Goal: Check status: Check status

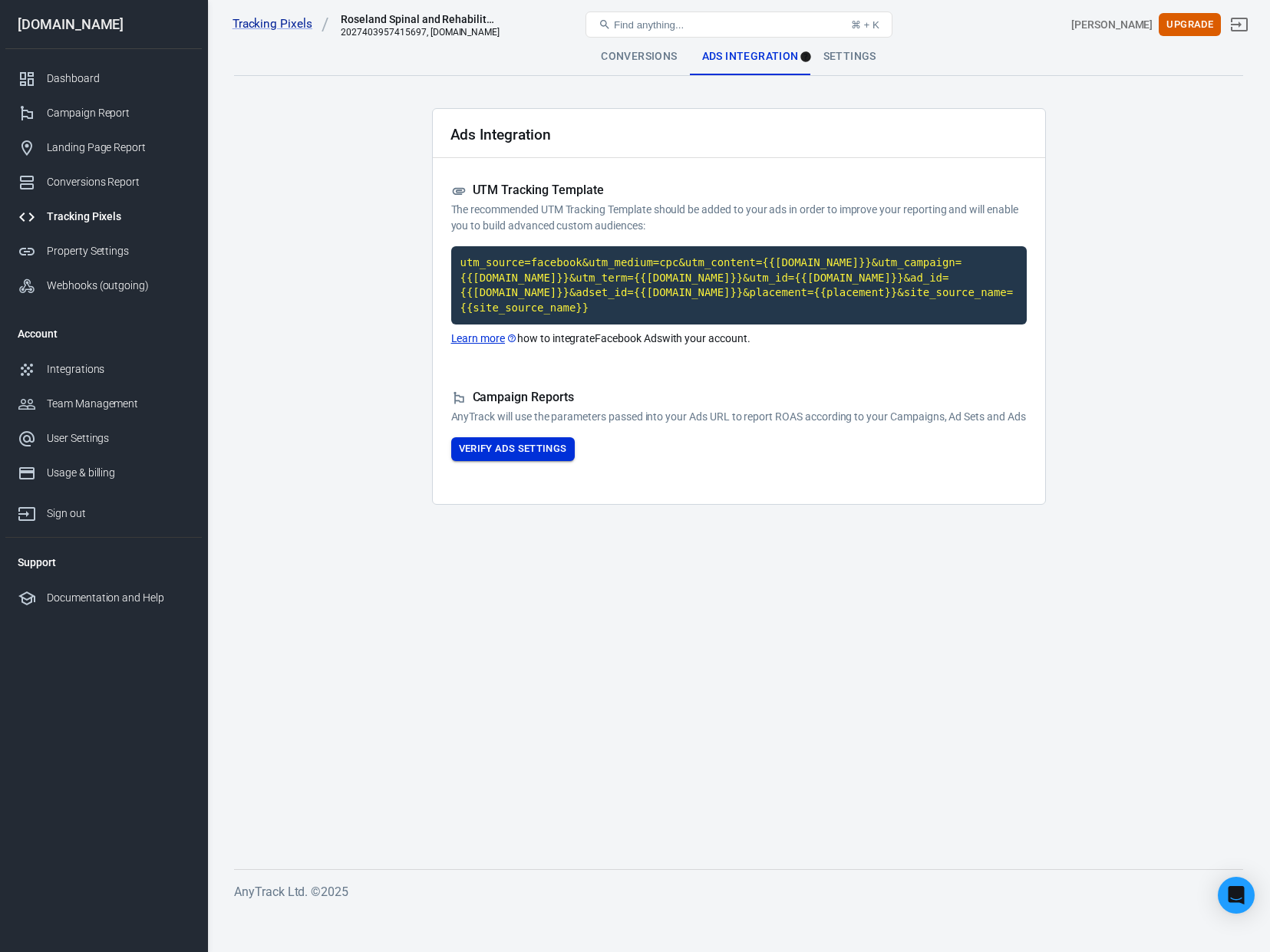
click at [520, 461] on button "Verify Ads Settings" at bounding box center [513, 449] width 123 height 24
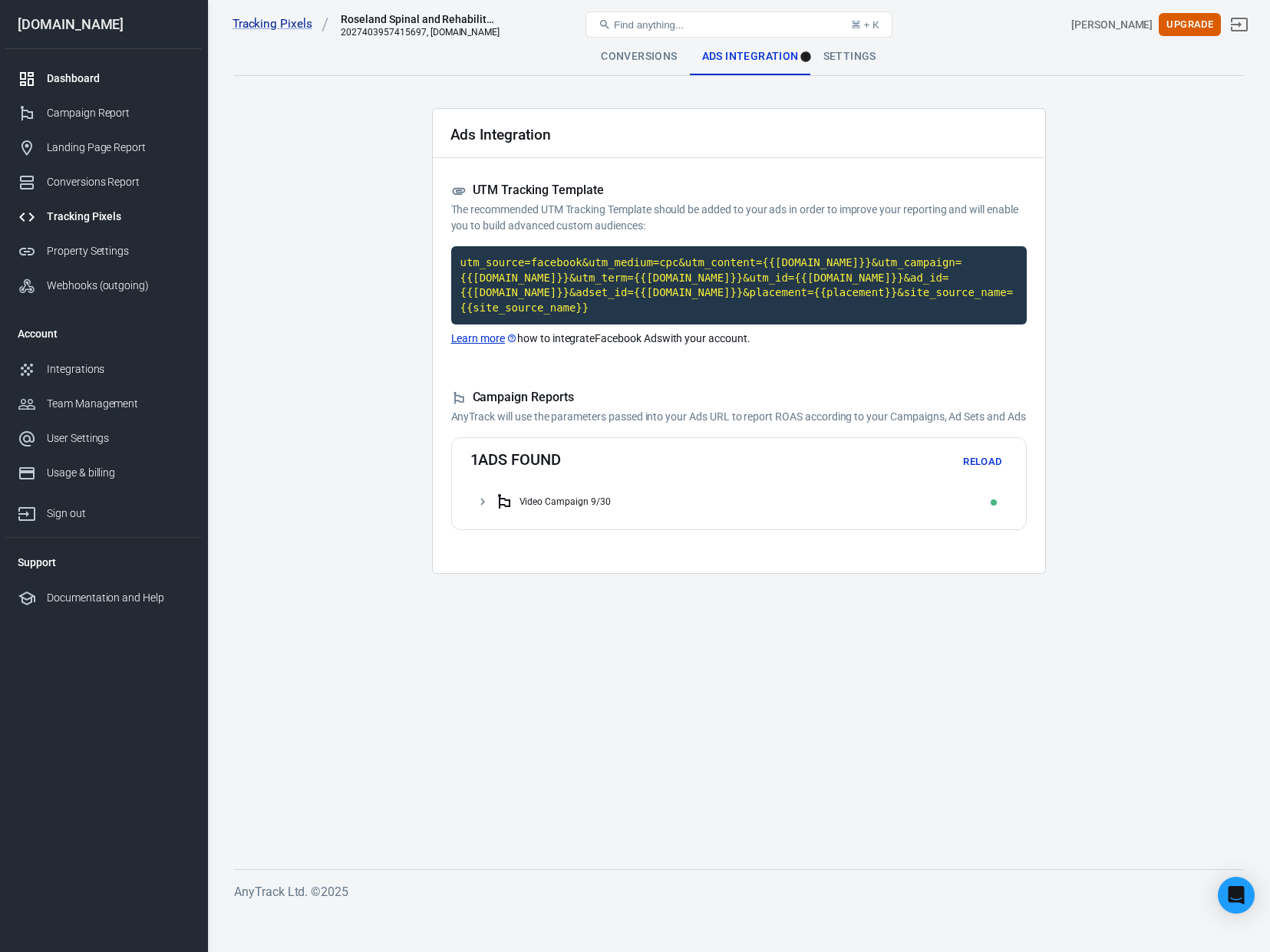
click at [99, 75] on div "Dashboard" at bounding box center [118, 78] width 143 height 16
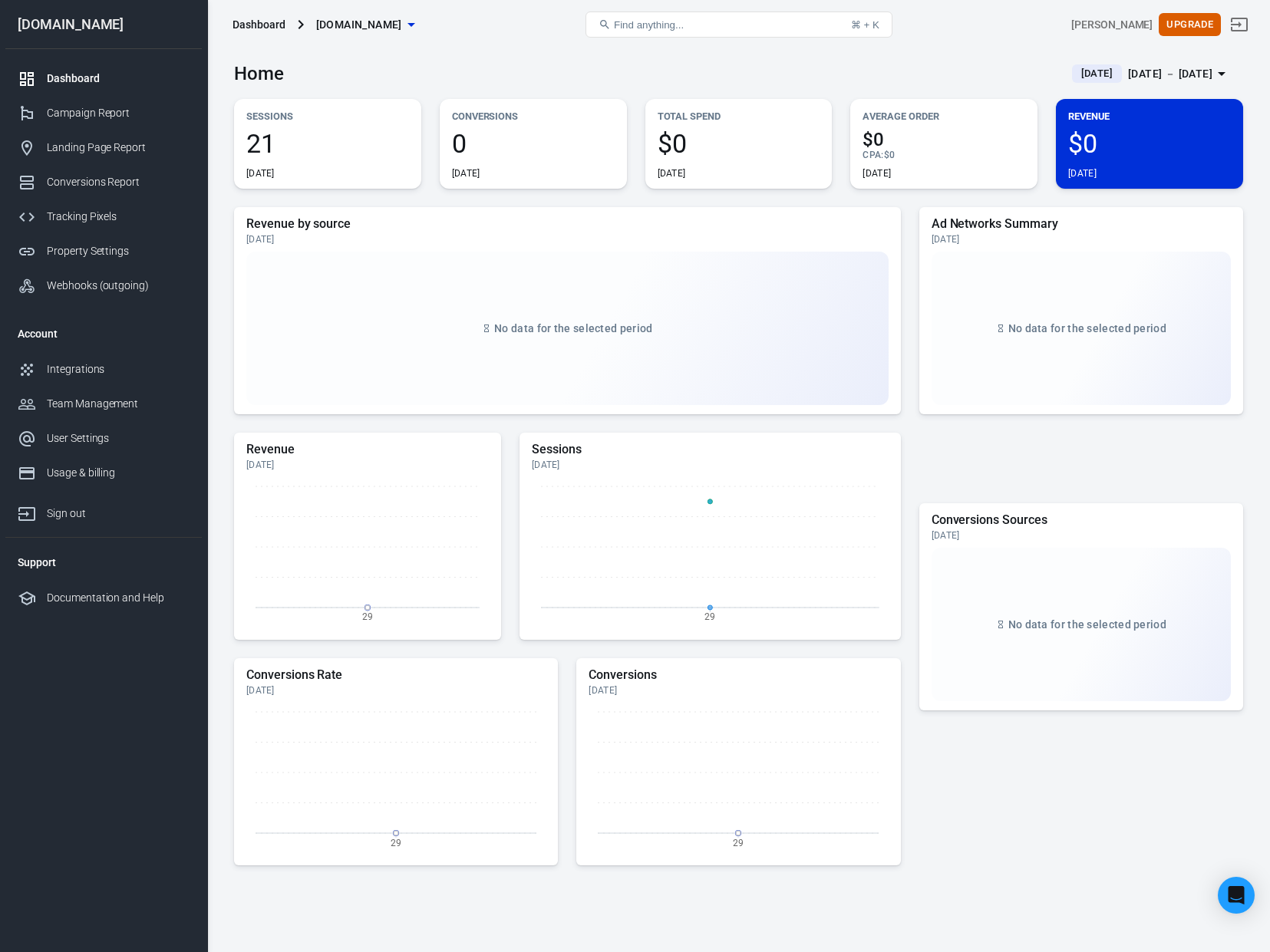
click at [261, 154] on span "21" at bounding box center [328, 144] width 163 height 27
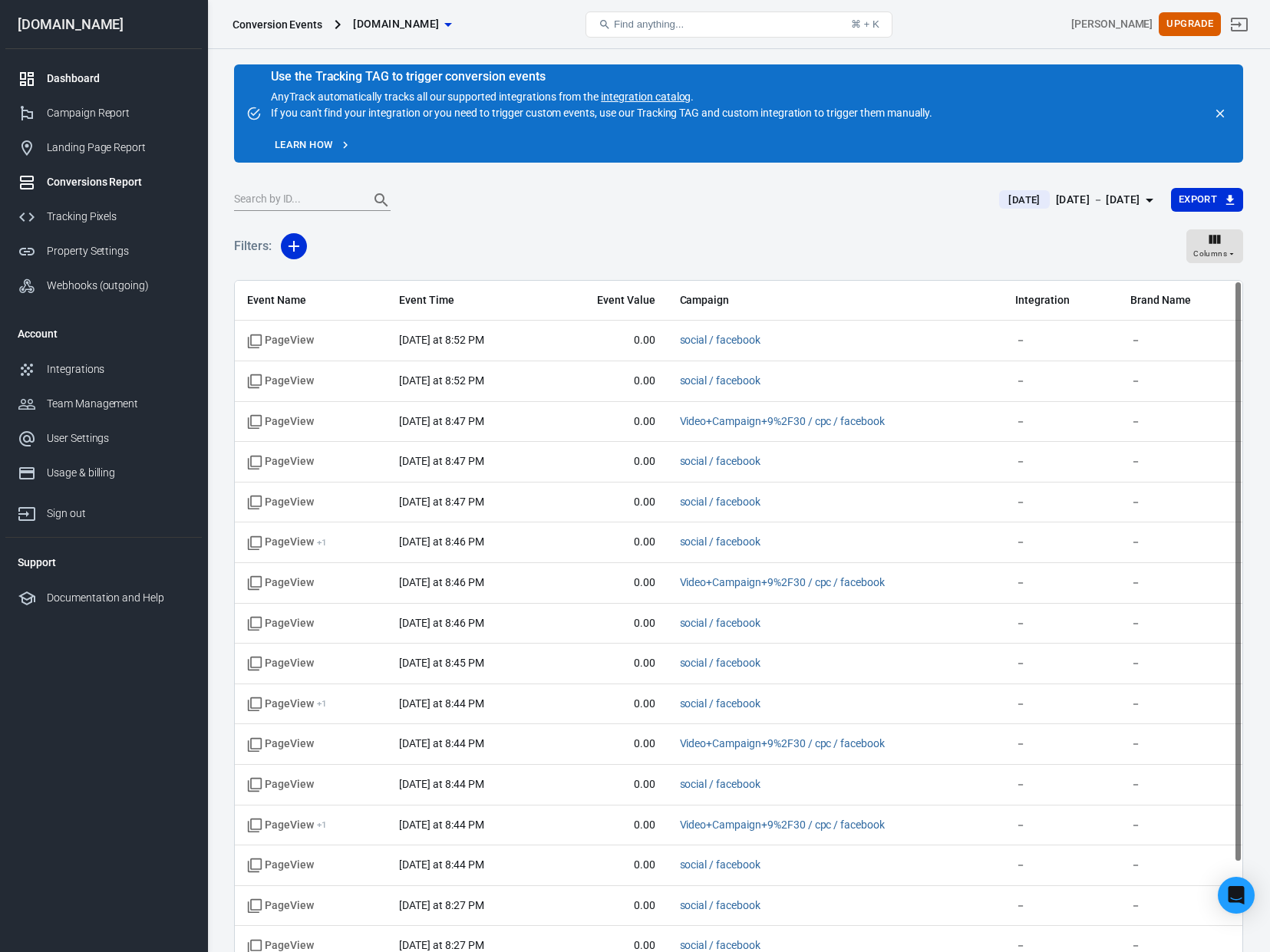
click at [88, 81] on div "Dashboard" at bounding box center [118, 78] width 143 height 16
